Goal: Task Accomplishment & Management: Use online tool/utility

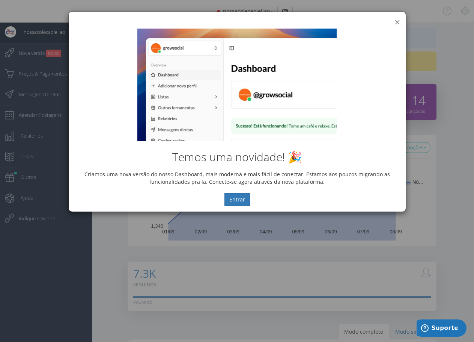
click at [396, 22] on button "×" at bounding box center [398, 22] width 6 height 10
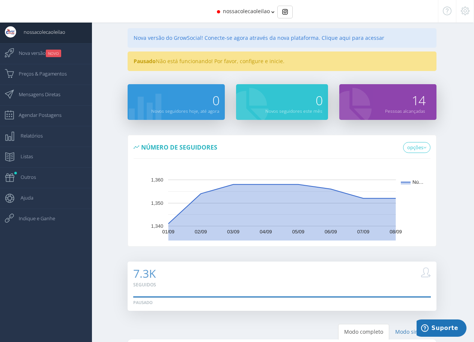
click at [242, 13] on span "nossacolecaoleilao" at bounding box center [246, 11] width 47 height 7
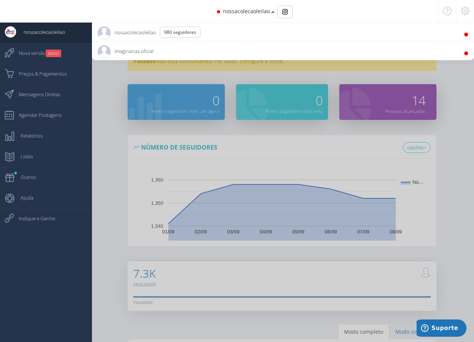
click at [131, 50] on span "imaginarias.oficial 3.6K Seguidores" at bounding box center [126, 51] width 56 height 19
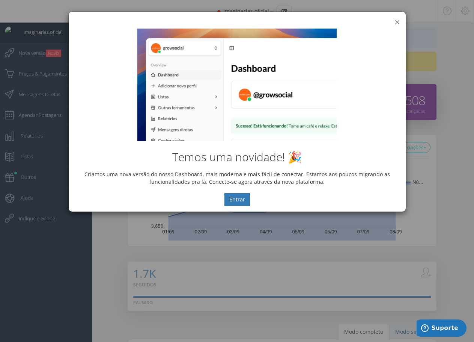
click at [397, 22] on button "×" at bounding box center [398, 22] width 6 height 10
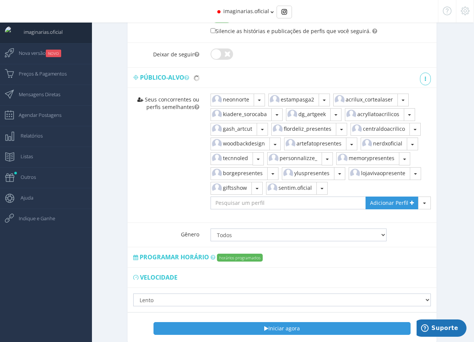
scroll to position [447, 0]
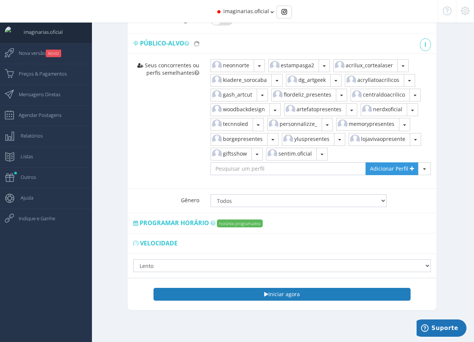
click at [274, 295] on button "Iniciar agora" at bounding box center [282, 294] width 257 height 13
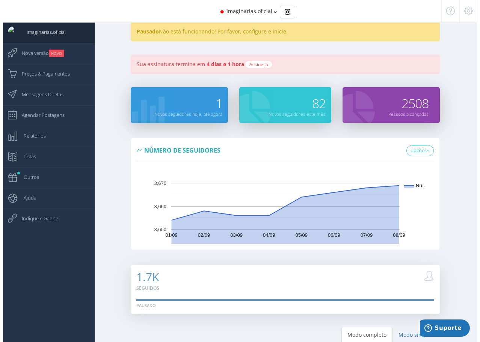
scroll to position [0, 0]
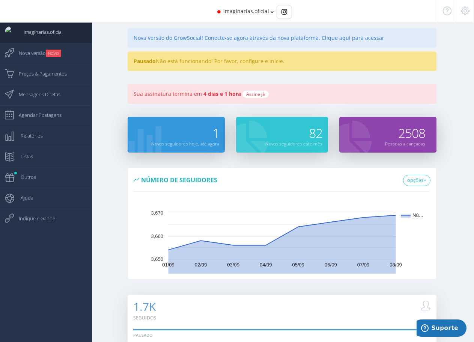
click at [236, 11] on span "imaginarias.oficial" at bounding box center [246, 11] width 46 height 7
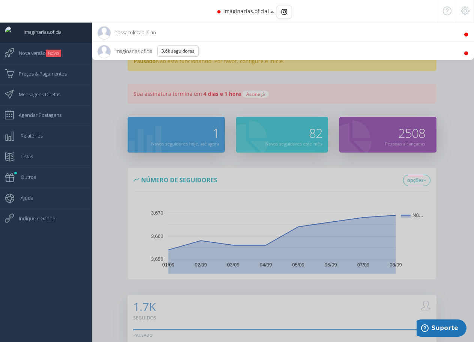
click at [136, 32] on span "nossacolecaoleilao 980 Seguidores" at bounding box center [127, 32] width 59 height 19
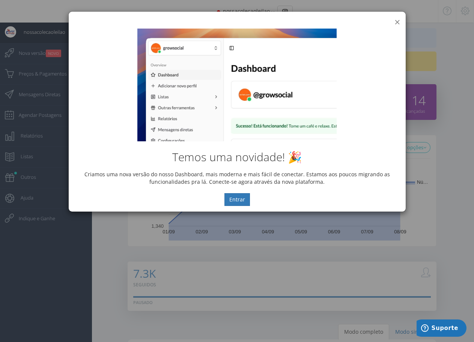
click at [397, 22] on button "×" at bounding box center [398, 22] width 6 height 10
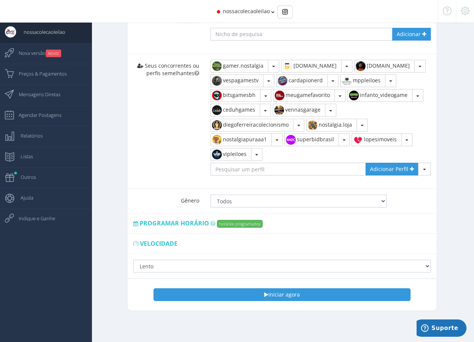
scroll to position [469, 0]
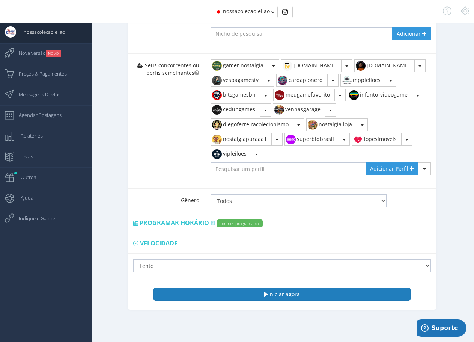
click at [272, 293] on button "Iniciar agora" at bounding box center [282, 294] width 257 height 13
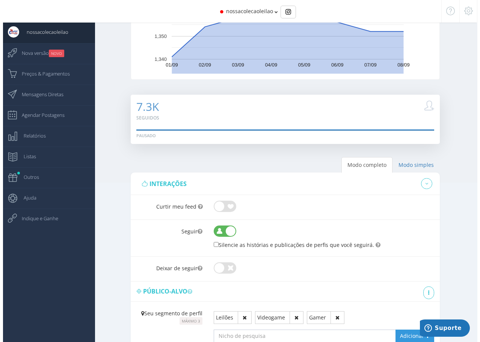
scroll to position [0, 0]
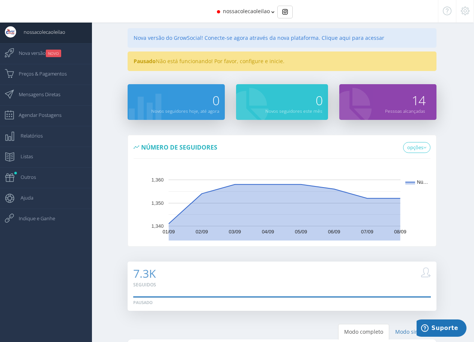
click at [108, 96] on div "0 Novos seguidores hoje, até agora 0 Novos seguidores este mês" at bounding box center [282, 106] width 384 height 45
click at [228, 11] on span "nossacolecaoleilao" at bounding box center [246, 11] width 47 height 7
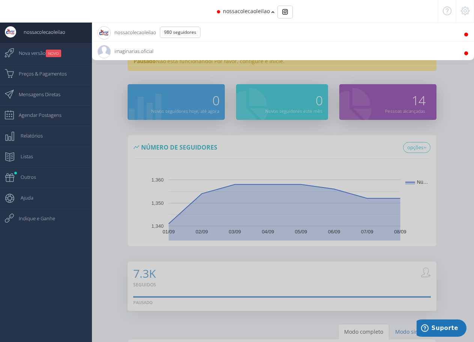
click at [134, 53] on span "imaginarias.oficial 3.6K Seguidores" at bounding box center [126, 51] width 56 height 19
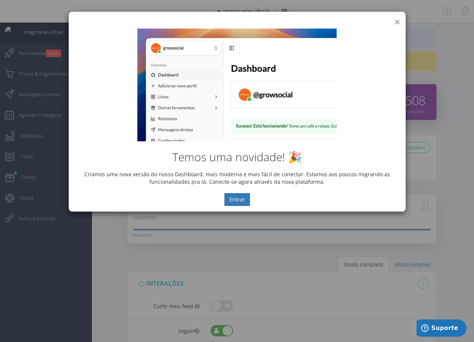
click at [399, 21] on div "× IG Grow Social" at bounding box center [237, 17] width 337 height 11
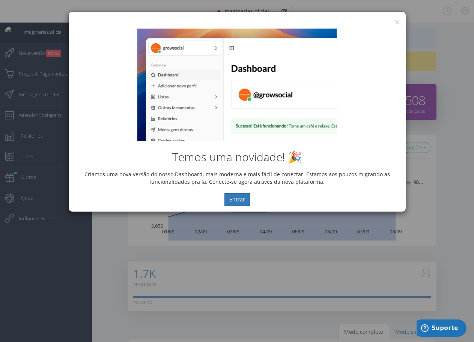
click at [397, 23] on div "Temos uma novidade! 🎉 Criamos uma nova versão do nosso Dashboard, mais moderna …" at bounding box center [237, 117] width 337 height 189
click at [397, 23] on button "×" at bounding box center [398, 22] width 6 height 10
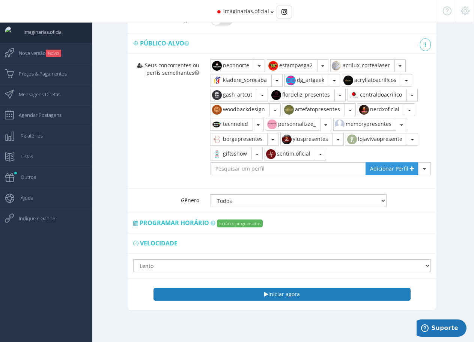
click at [285, 291] on button "Iniciar agora" at bounding box center [282, 294] width 257 height 13
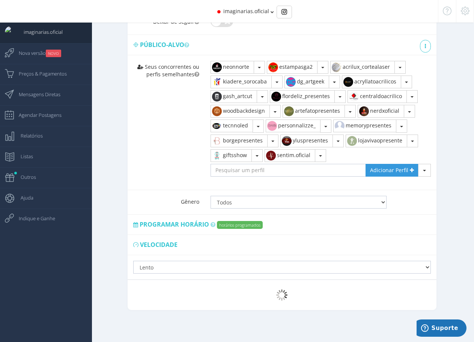
scroll to position [446, 0]
click at [239, 12] on span "imaginarias.oficial" at bounding box center [246, 11] width 46 height 7
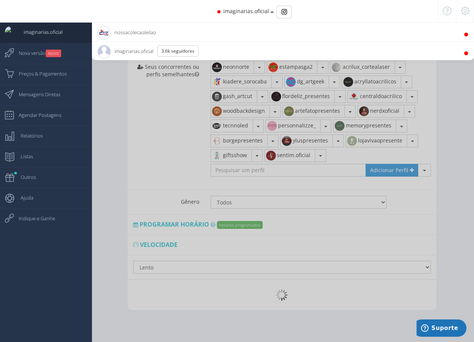
click at [180, 32] on li "nossacolecaoleilao 980 Seguidores" at bounding box center [283, 32] width 382 height 19
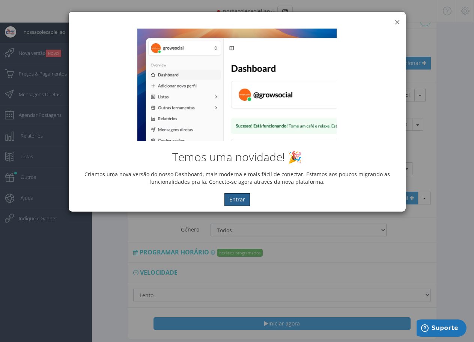
scroll to position [469, 0]
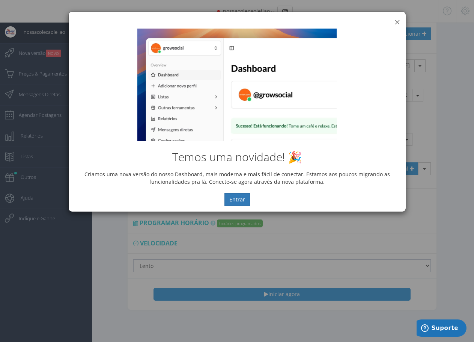
click at [395, 21] on button "×" at bounding box center [398, 22] width 6 height 10
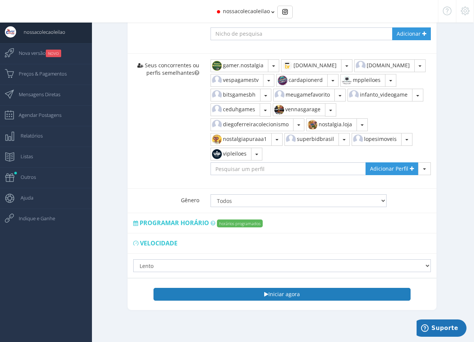
click at [298, 292] on button "Iniciar agora" at bounding box center [282, 294] width 257 height 13
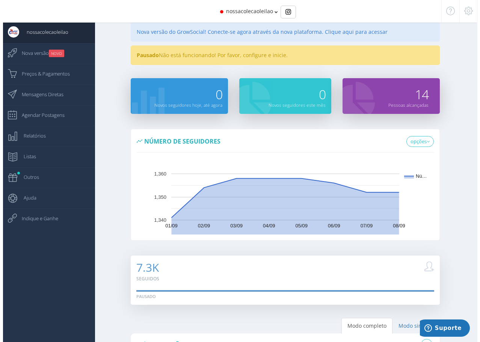
scroll to position [0, 0]
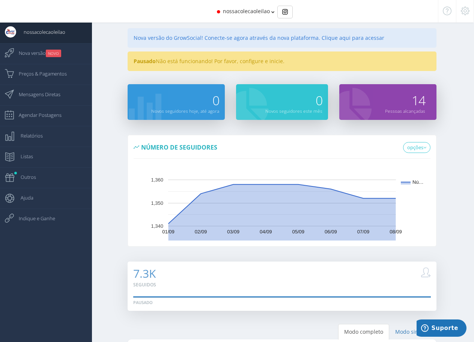
click at [235, 14] on div "nossacolecaoleilao" at bounding box center [237, 11] width 362 height 23
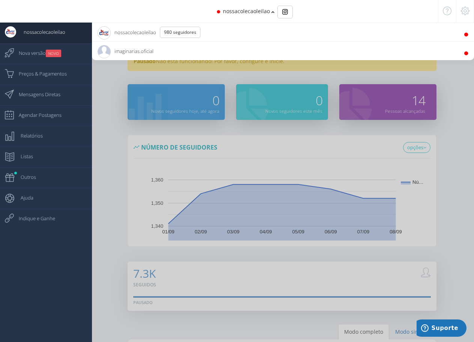
click at [131, 50] on span "imaginarias.oficial 3.6K Seguidores" at bounding box center [126, 51] width 56 height 19
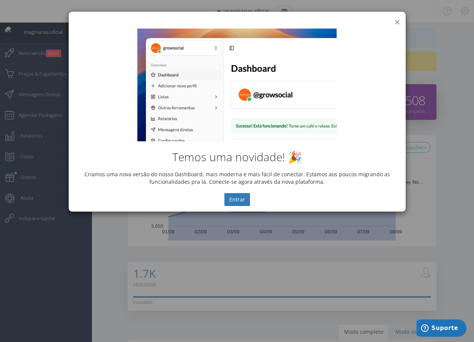
click at [398, 22] on button "×" at bounding box center [398, 22] width 6 height 10
click at [396, 22] on button "×" at bounding box center [398, 22] width 6 height 10
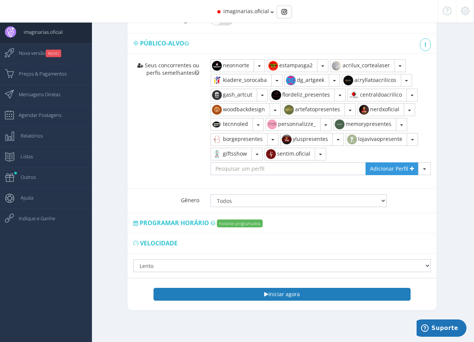
click at [276, 294] on button "Iniciar agora" at bounding box center [282, 294] width 257 height 13
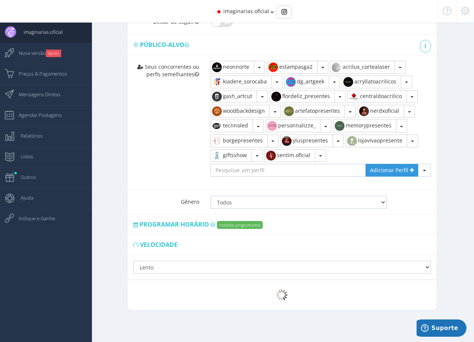
click at [245, 11] on span "imaginarias.oficial" at bounding box center [246, 11] width 46 height 7
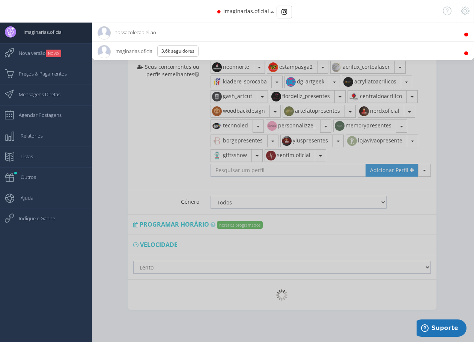
click at [124, 51] on span "imaginarias.oficial 3.6K Seguidores" at bounding box center [151, 51] width 107 height 19
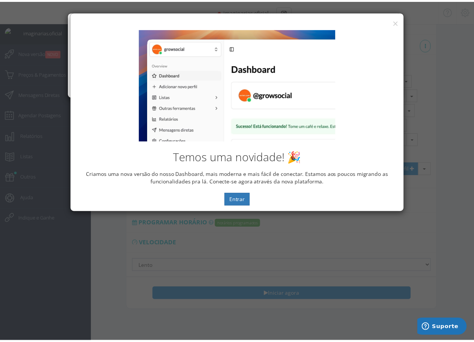
scroll to position [415, 0]
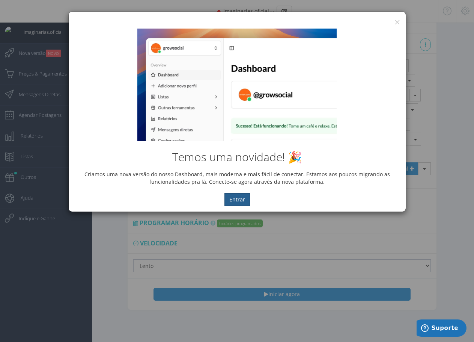
click at [243, 199] on button "Entrar" at bounding box center [238, 199] width 26 height 13
